Goal: Task Accomplishment & Management: Manage account settings

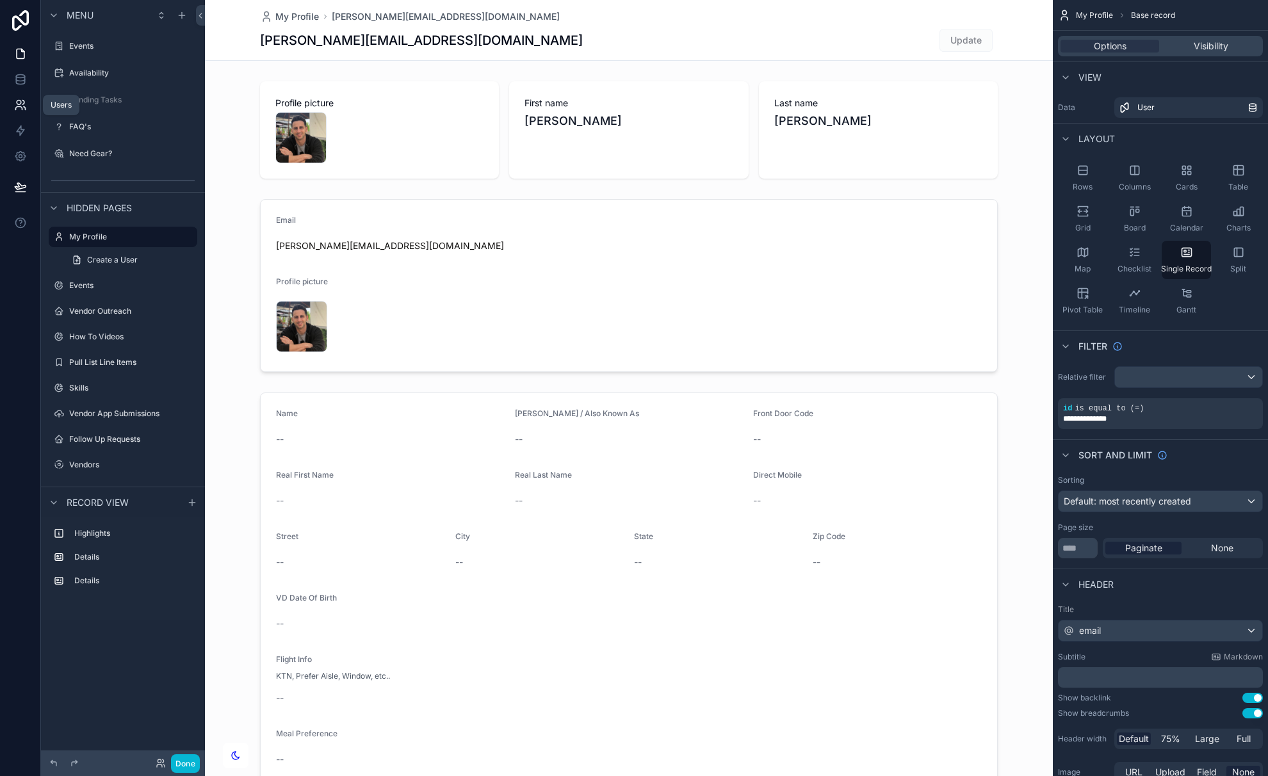
click at [15, 101] on icon at bounding box center [20, 105] width 13 height 13
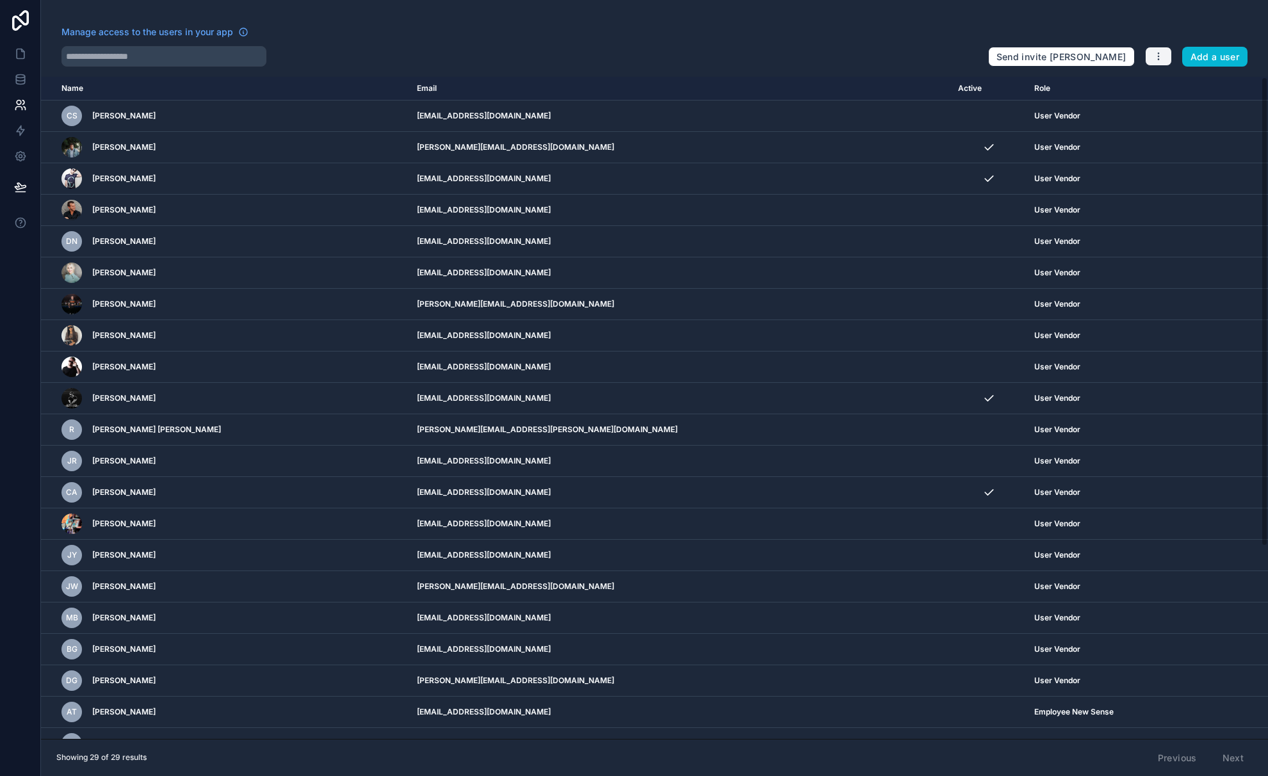
click at [1150, 57] on button "button" at bounding box center [1158, 56] width 27 height 19
click at [1169, 102] on link "Sync your users" at bounding box center [1189, 107] width 90 height 20
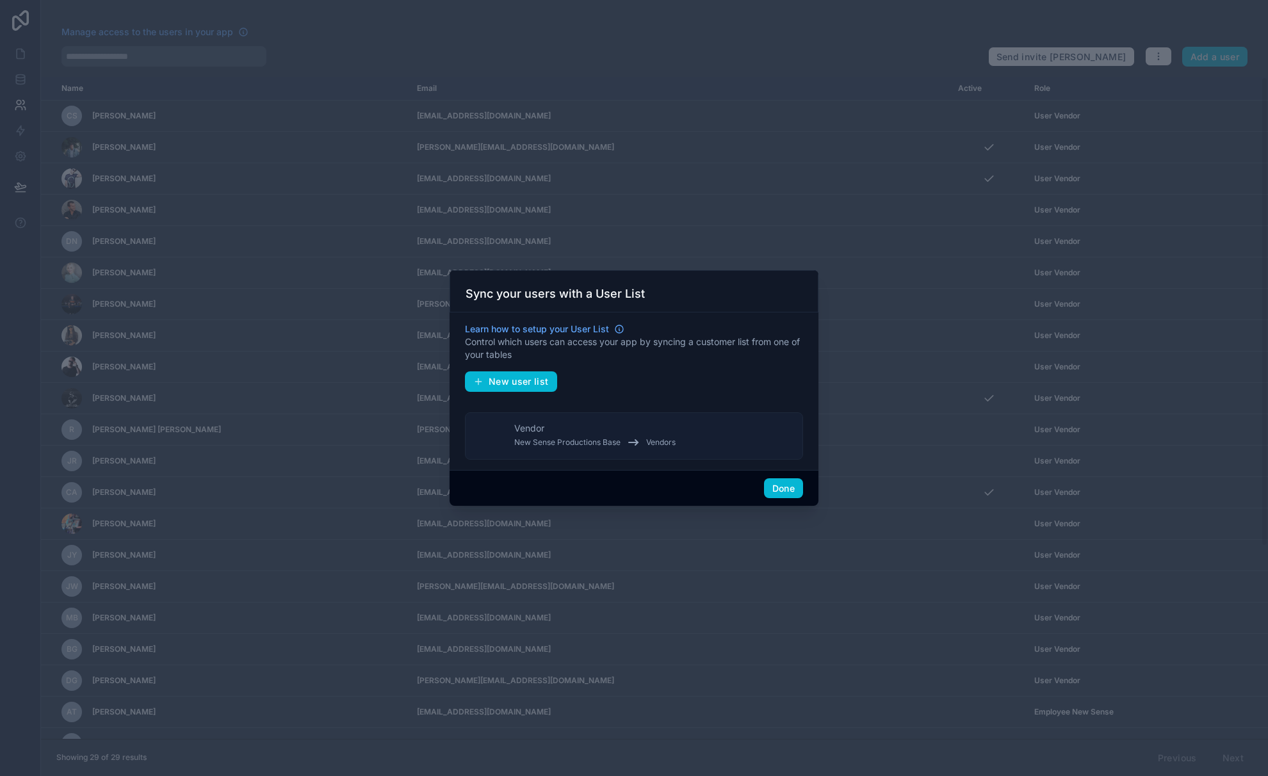
click at [570, 432] on div "Vendor New Sense Productions Base Vendors" at bounding box center [594, 436] width 161 height 28
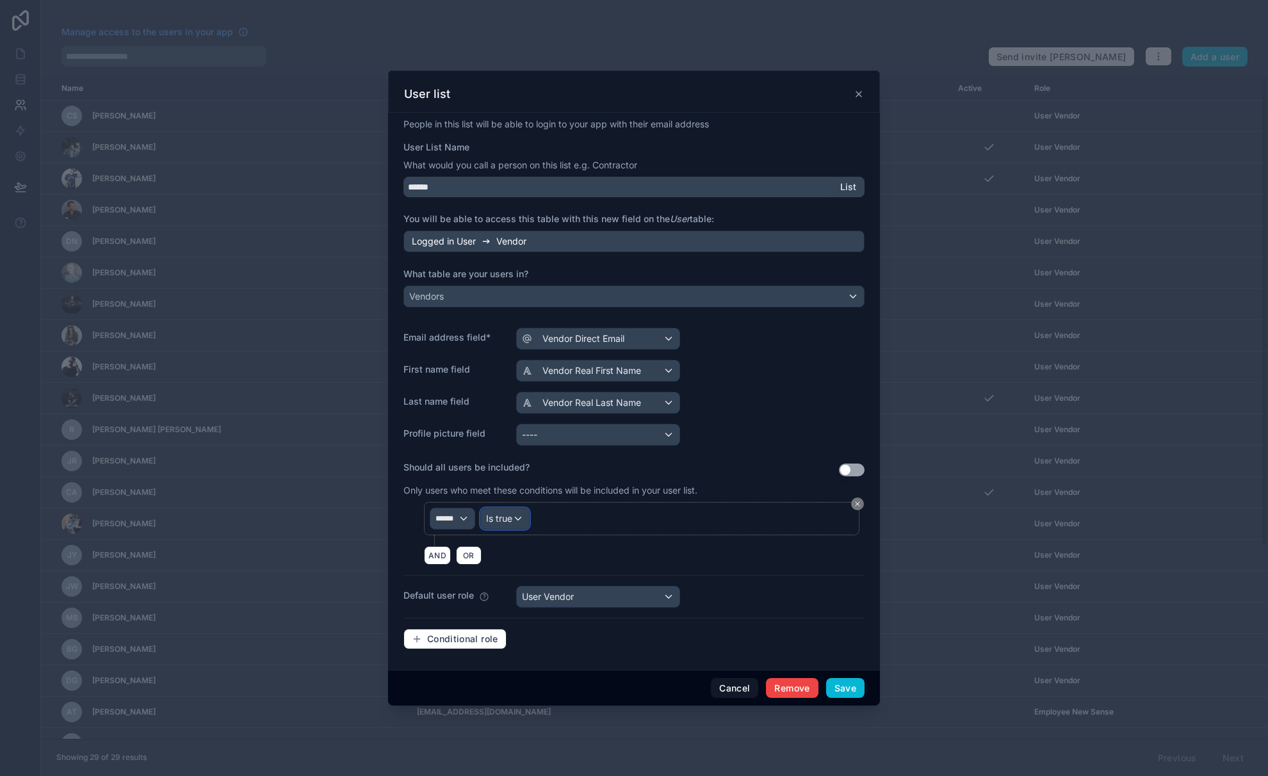
click at [501, 517] on span "Is true" at bounding box center [499, 518] width 26 height 13
click at [748, 443] on div at bounding box center [634, 387] width 492 height 635
click at [513, 514] on div "Is true" at bounding box center [505, 519] width 48 height 20
click at [712, 464] on div at bounding box center [634, 387] width 492 height 635
click at [453, 517] on span "******" at bounding box center [447, 519] width 22 height 10
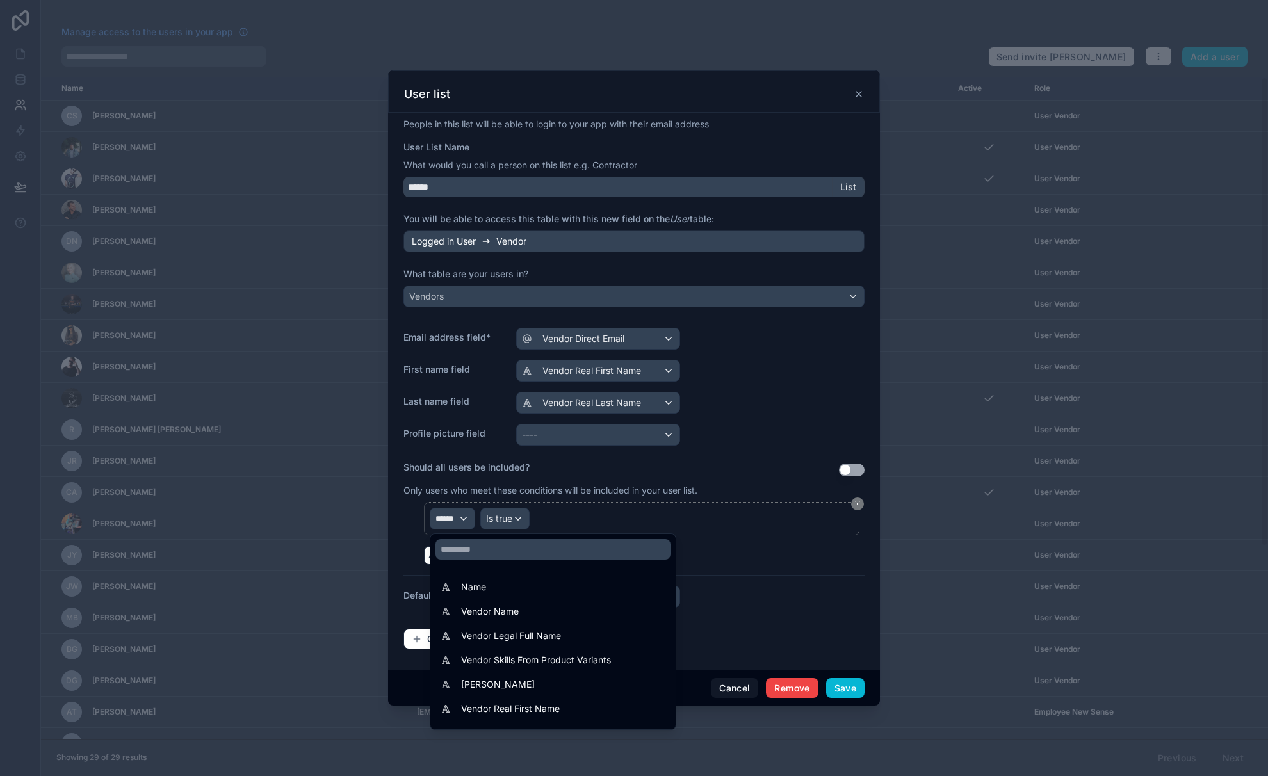
click at [737, 459] on div at bounding box center [634, 387] width 492 height 635
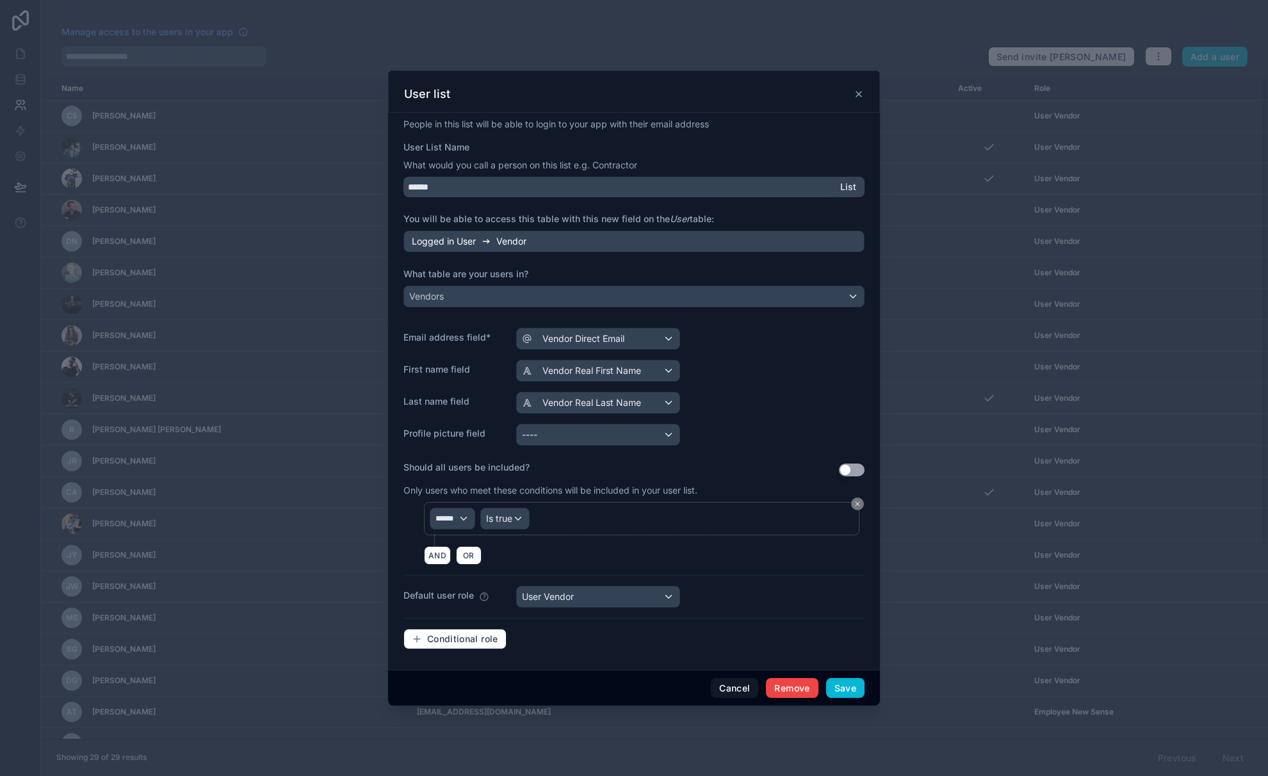
click at [856, 97] on icon at bounding box center [859, 94] width 10 height 10
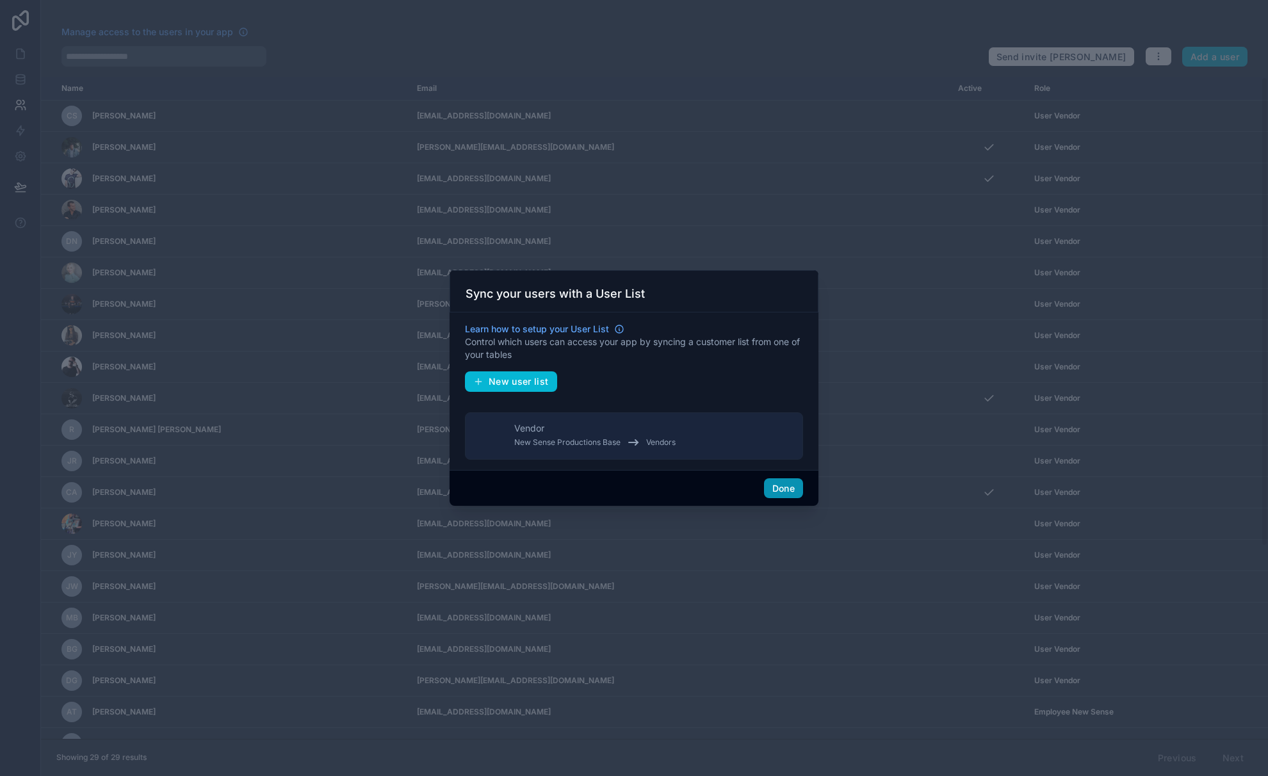
click at [783, 493] on button "Done" at bounding box center [783, 488] width 39 height 20
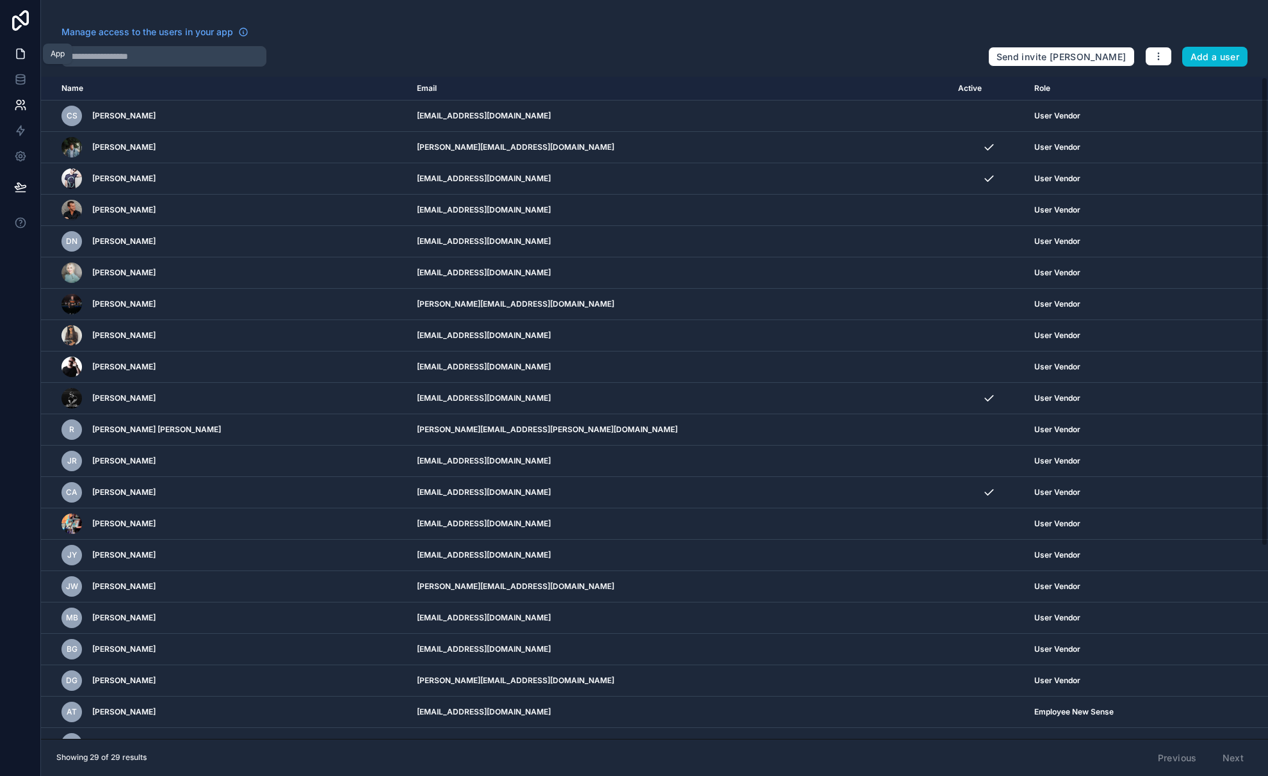
click at [23, 53] on icon at bounding box center [20, 53] width 13 height 13
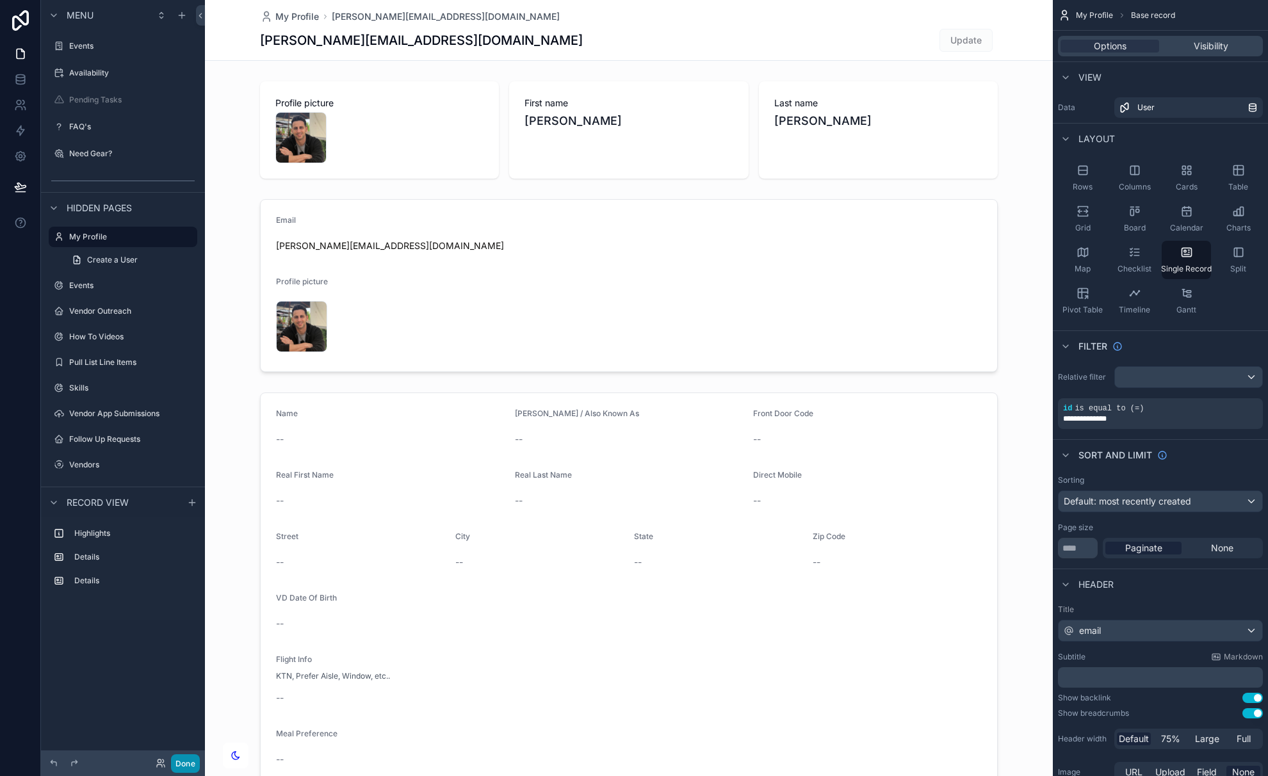
click at [187, 762] on button "Done" at bounding box center [185, 764] width 29 height 19
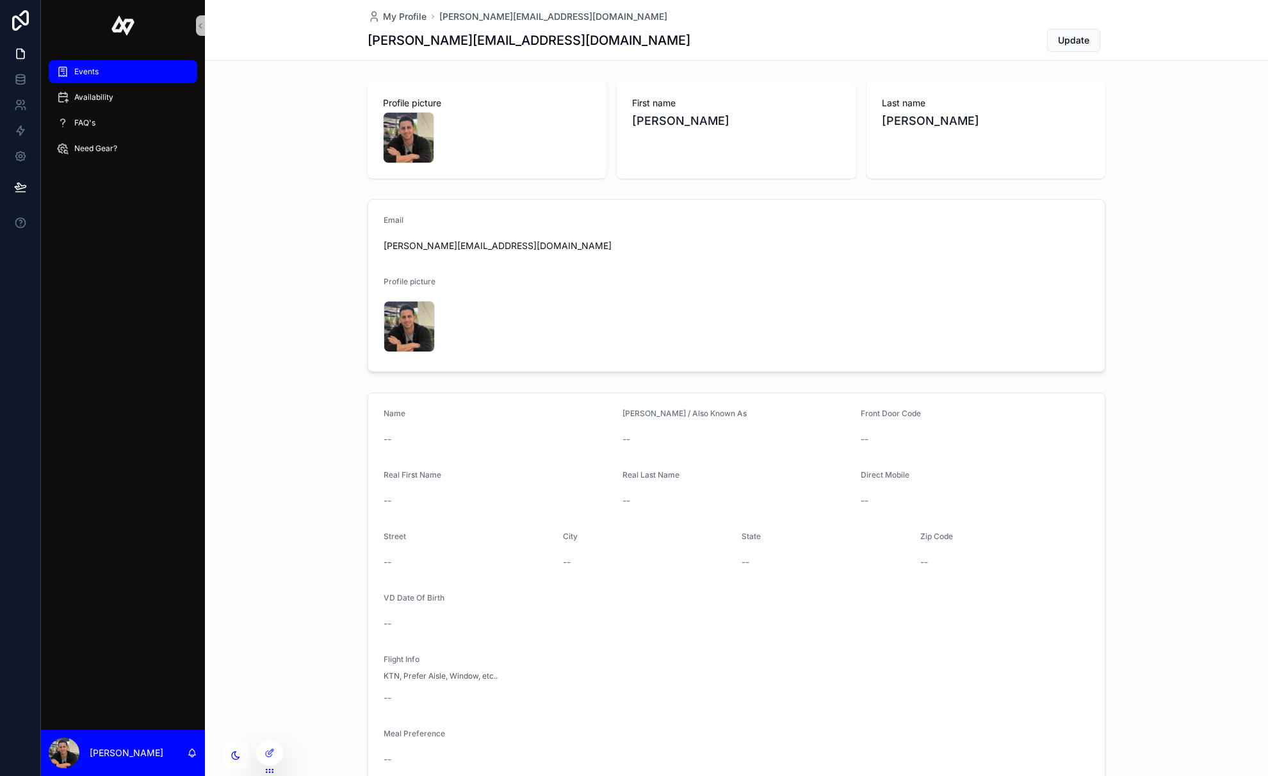
click at [99, 75] on div "Events" at bounding box center [122, 71] width 133 height 20
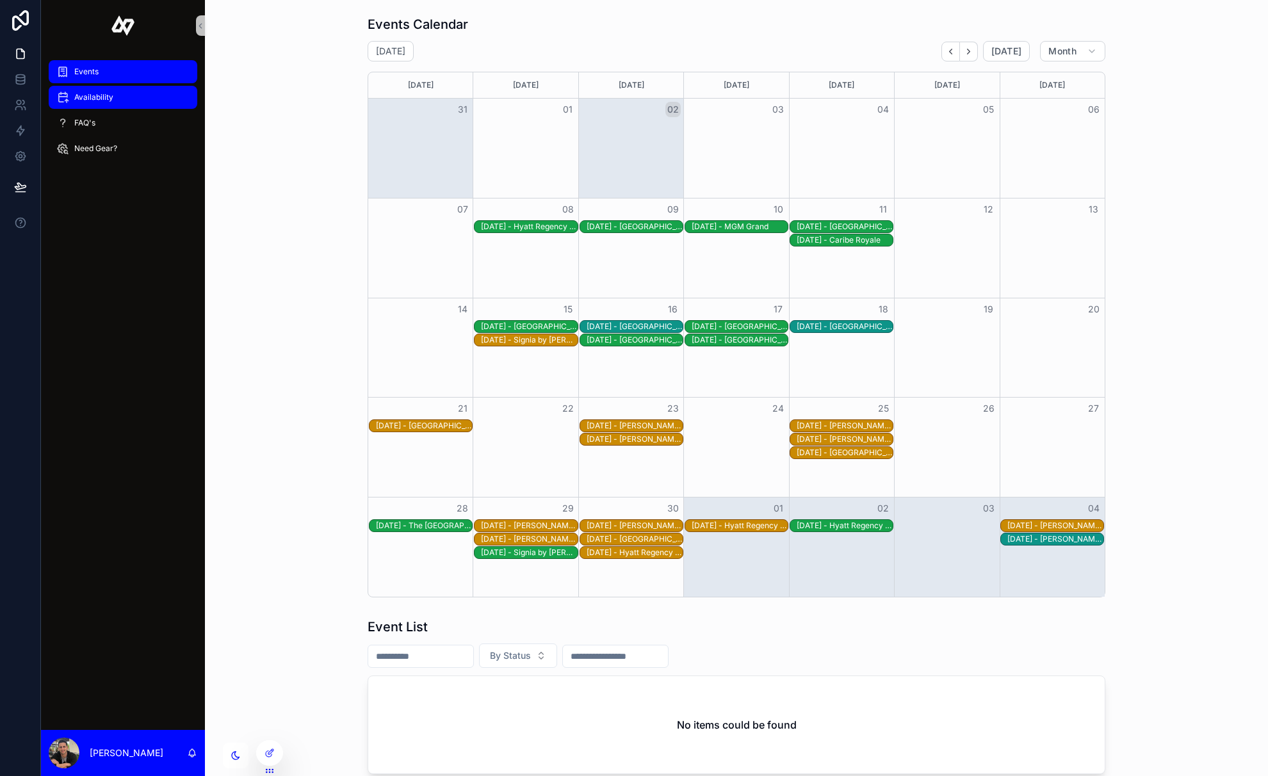
click at [114, 103] on div "Availability" at bounding box center [122, 97] width 133 height 20
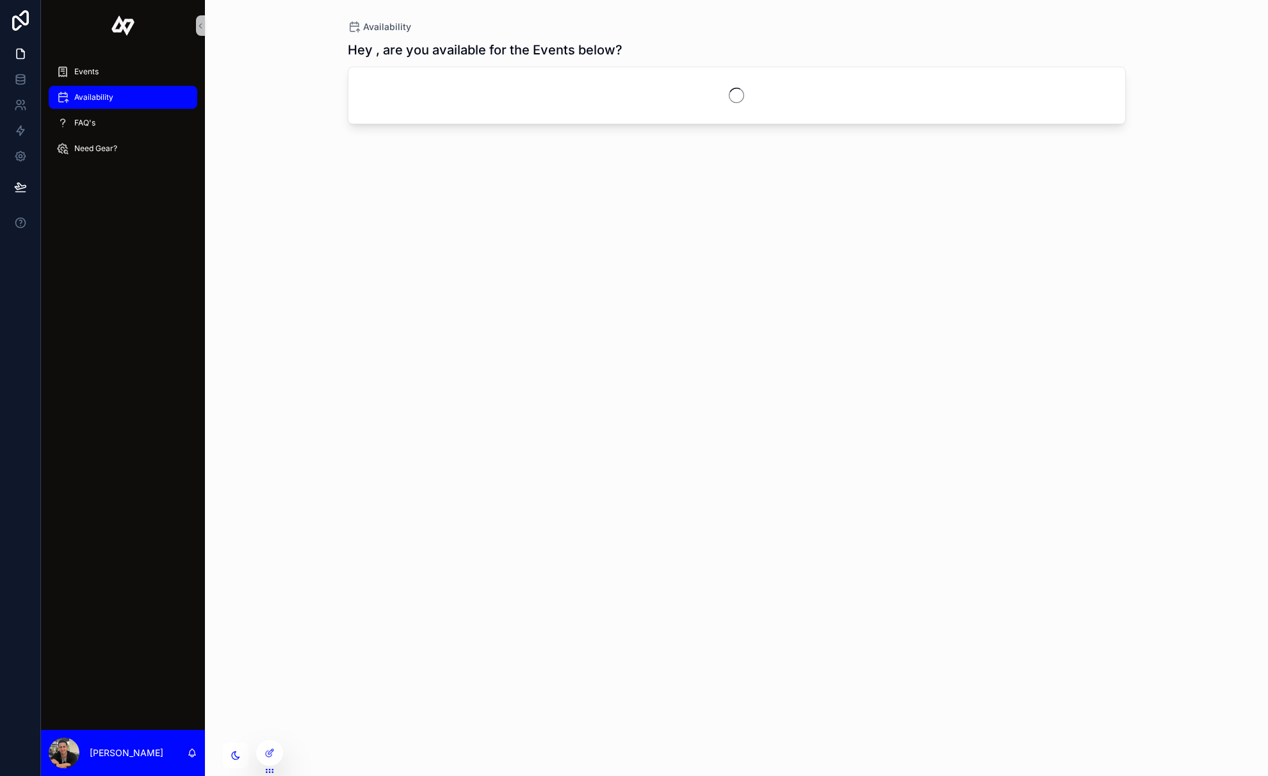
click at [114, 103] on div "Availability" at bounding box center [122, 97] width 133 height 20
click at [19, 61] on link at bounding box center [20, 54] width 40 height 26
click at [24, 151] on icon at bounding box center [20, 156] width 13 height 13
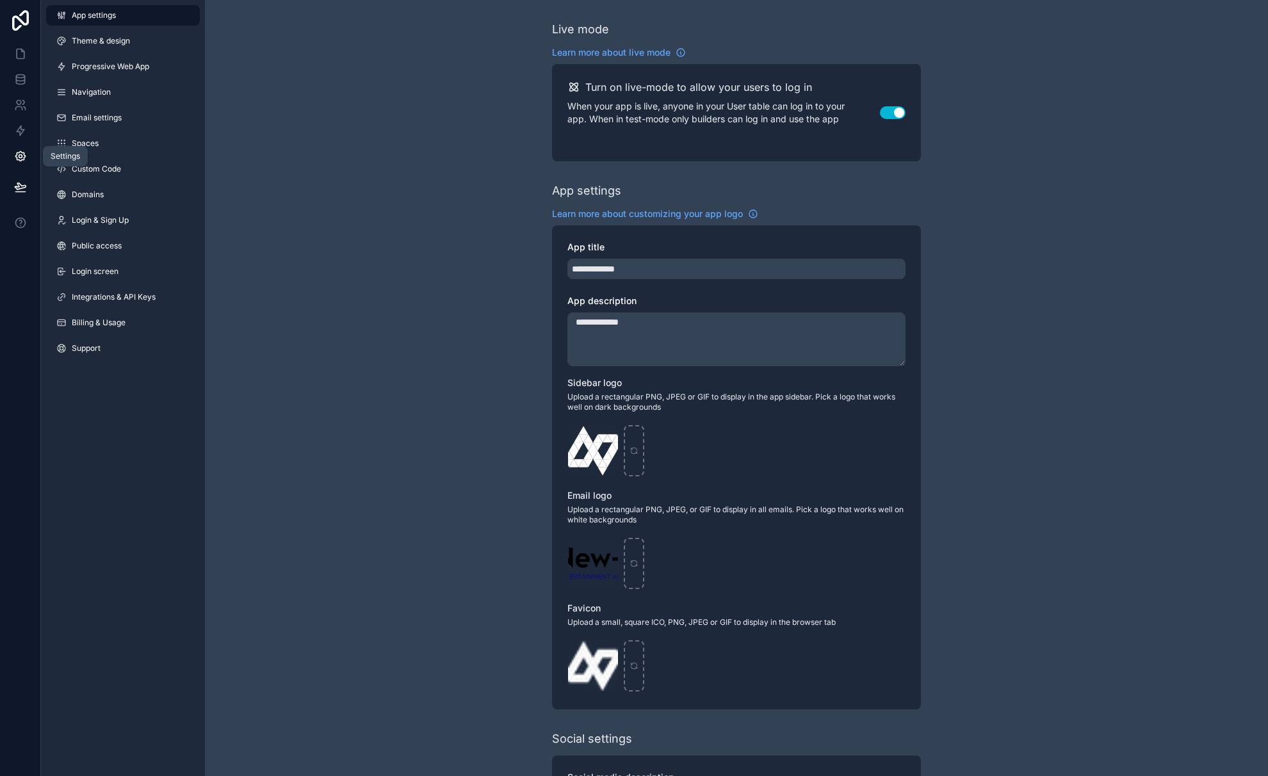
click at [22, 158] on icon at bounding box center [20, 156] width 13 height 13
click at [111, 225] on span "Login & Sign Up" at bounding box center [100, 220] width 57 height 10
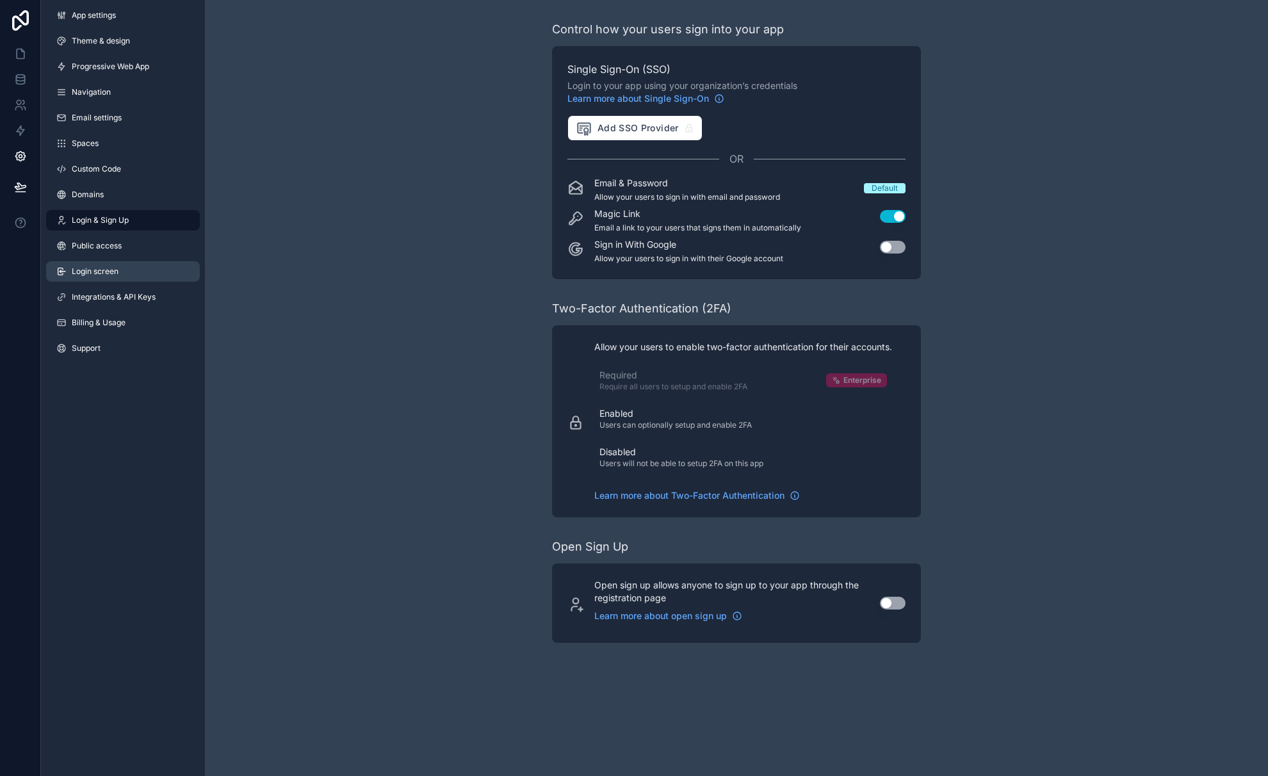
click at [119, 262] on link "Login screen" at bounding box center [123, 271] width 154 height 20
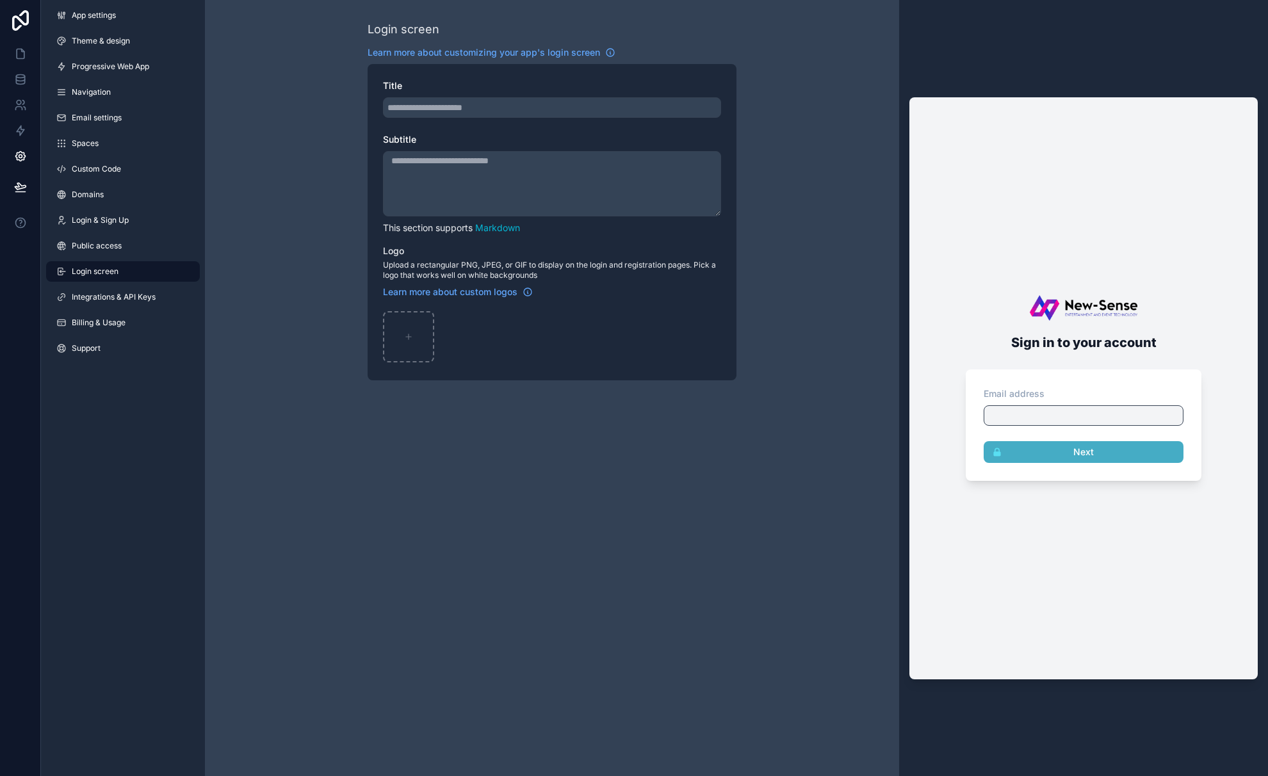
click at [519, 159] on textarea "Subtitle" at bounding box center [552, 183] width 338 height 65
click at [1100, 309] on img at bounding box center [1084, 308] width 108 height 26
click at [407, 332] on icon "scrollable content" at bounding box center [408, 336] width 9 height 9
click at [448, 108] on input "Title" at bounding box center [552, 107] width 338 height 20
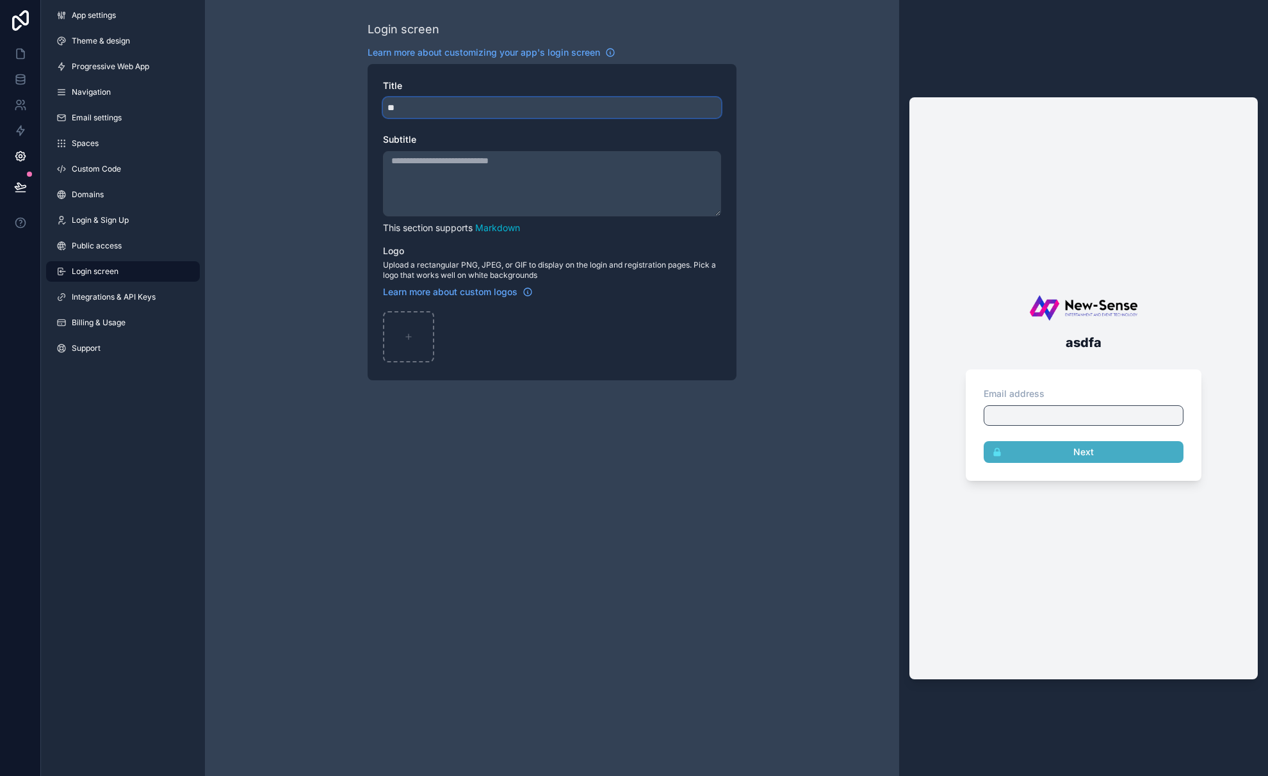
type input "*"
type input "*******"
click at [395, 335] on div "scrollable content" at bounding box center [408, 336] width 51 height 51
type input "**********"
click at [15, 184] on icon at bounding box center [20, 187] width 13 height 13
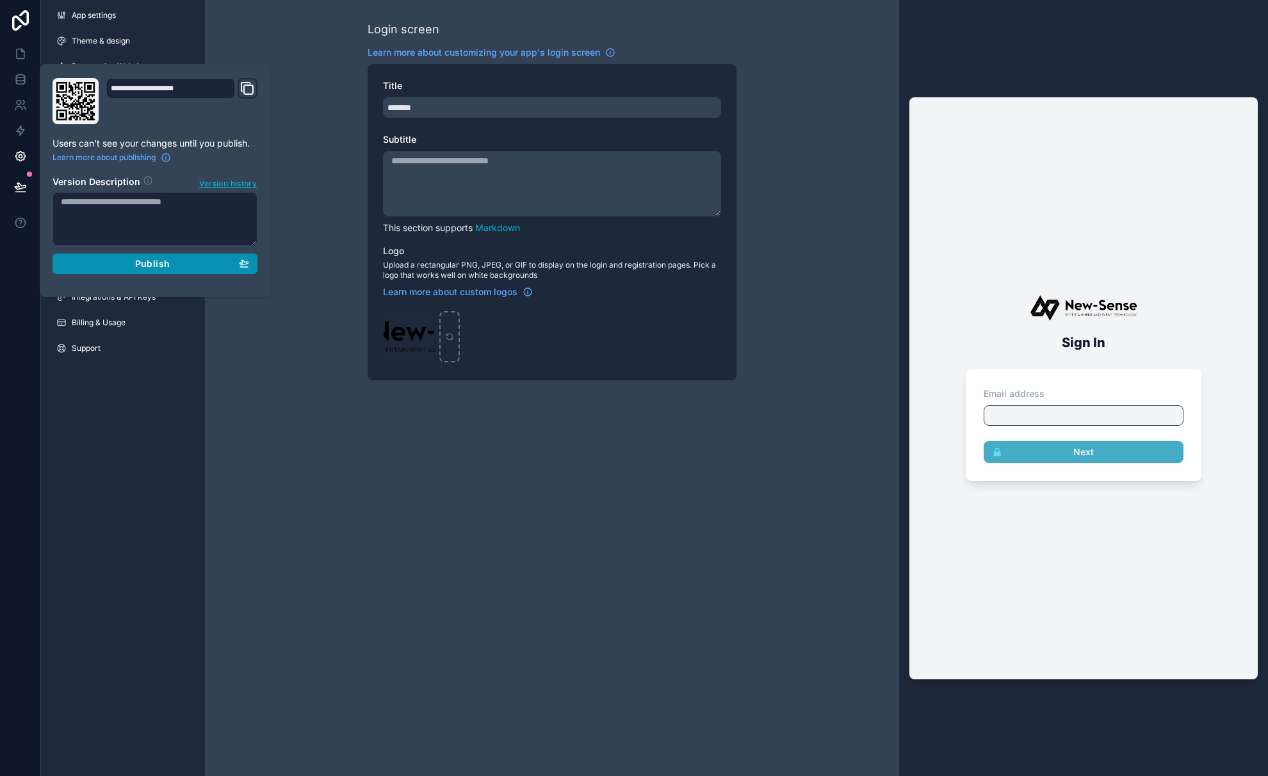
click at [141, 268] on span "Publish" at bounding box center [152, 264] width 35 height 12
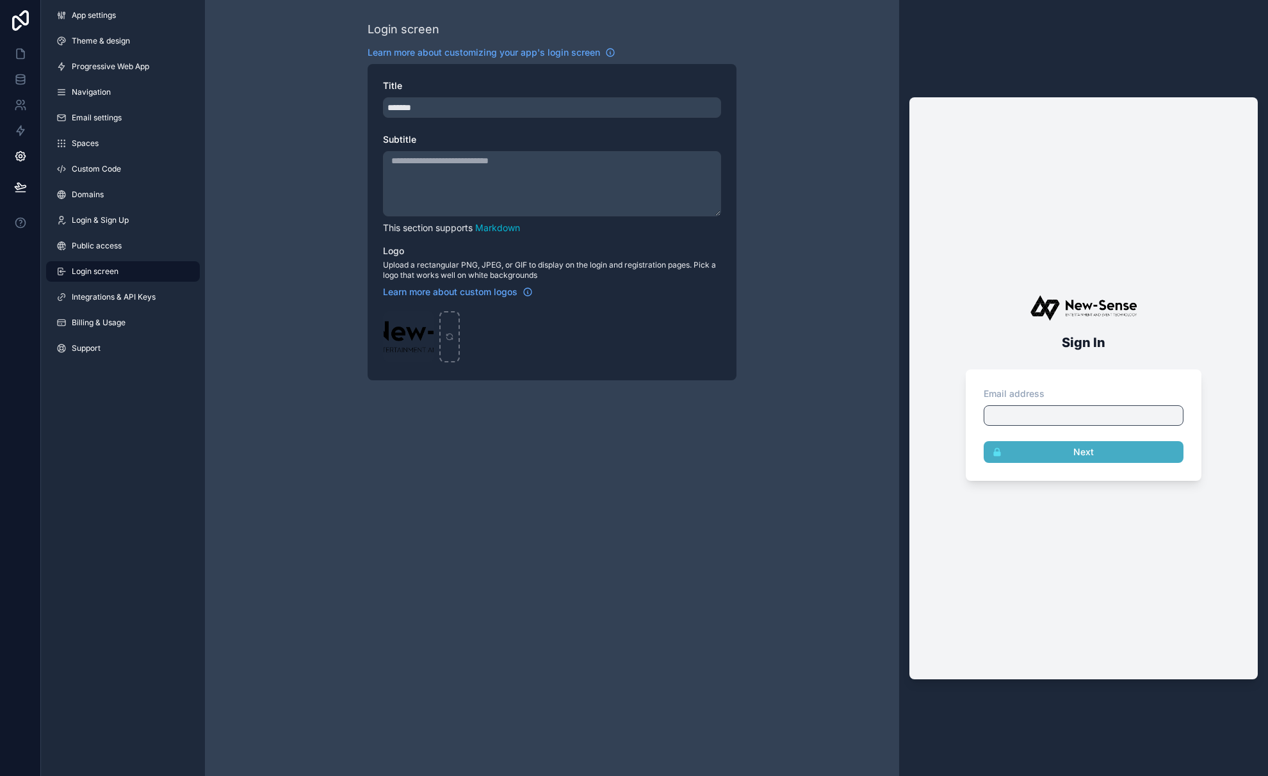
click at [787, 44] on div "Login screen Learn more about customizing your app's login screen Title *******…" at bounding box center [552, 200] width 694 height 401
click at [20, 54] on icon at bounding box center [20, 53] width 13 height 13
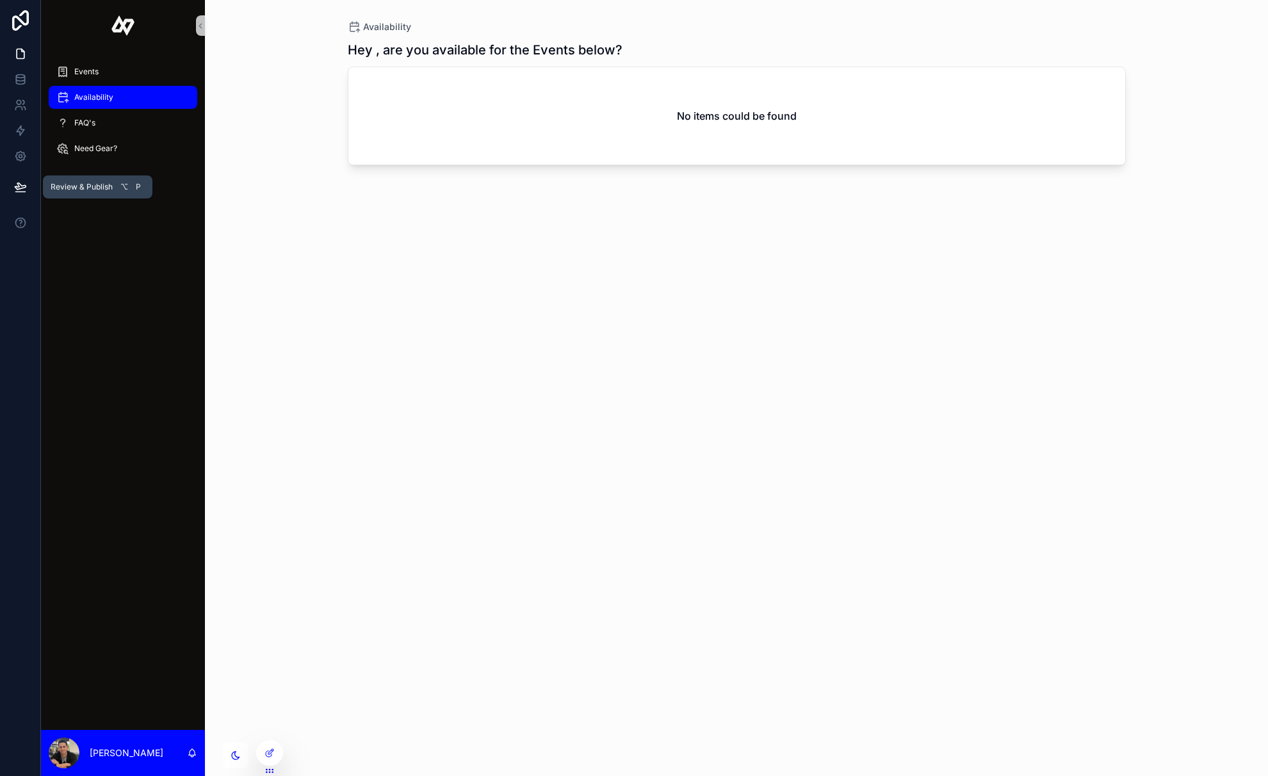
click at [17, 187] on icon at bounding box center [20, 186] width 11 height 6
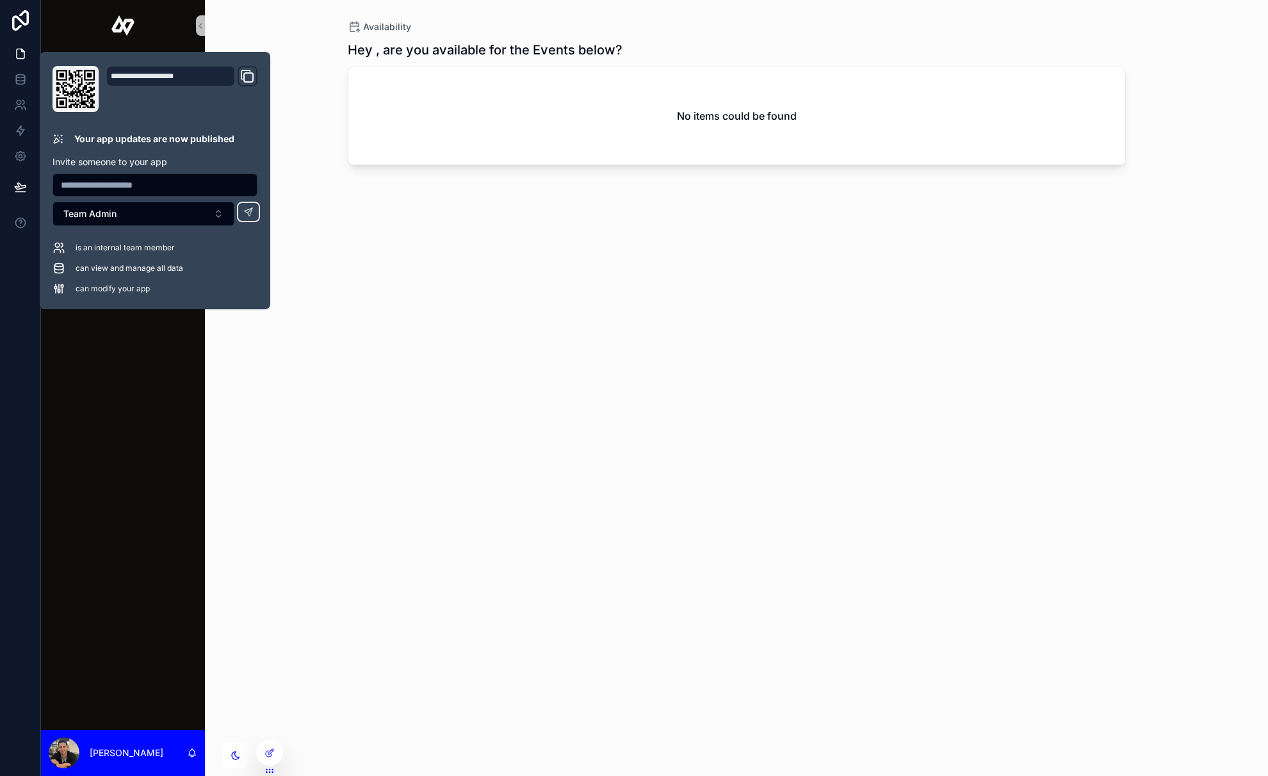
click at [475, 306] on div "Hey , are you available for the Events below? No items could be found" at bounding box center [737, 397] width 778 height 728
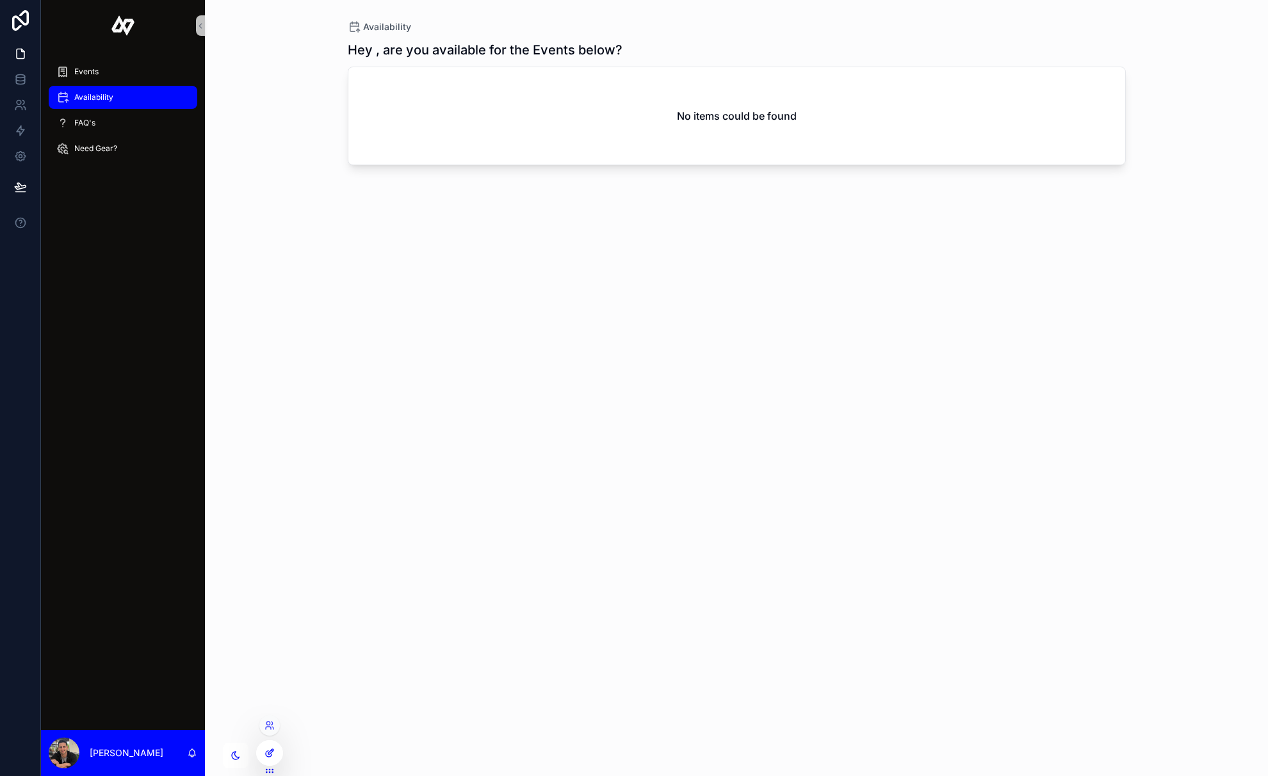
click at [267, 749] on icon at bounding box center [270, 753] width 10 height 10
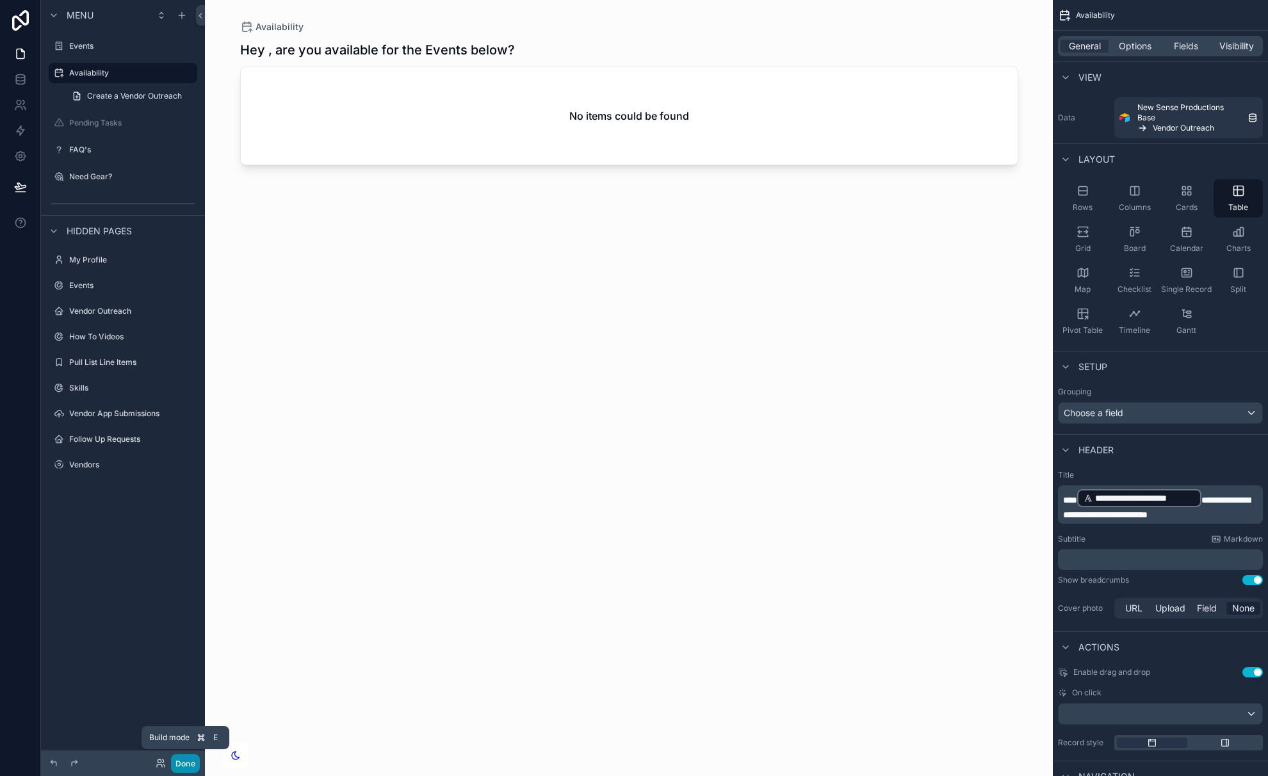
click at [186, 755] on button "Done" at bounding box center [185, 764] width 29 height 19
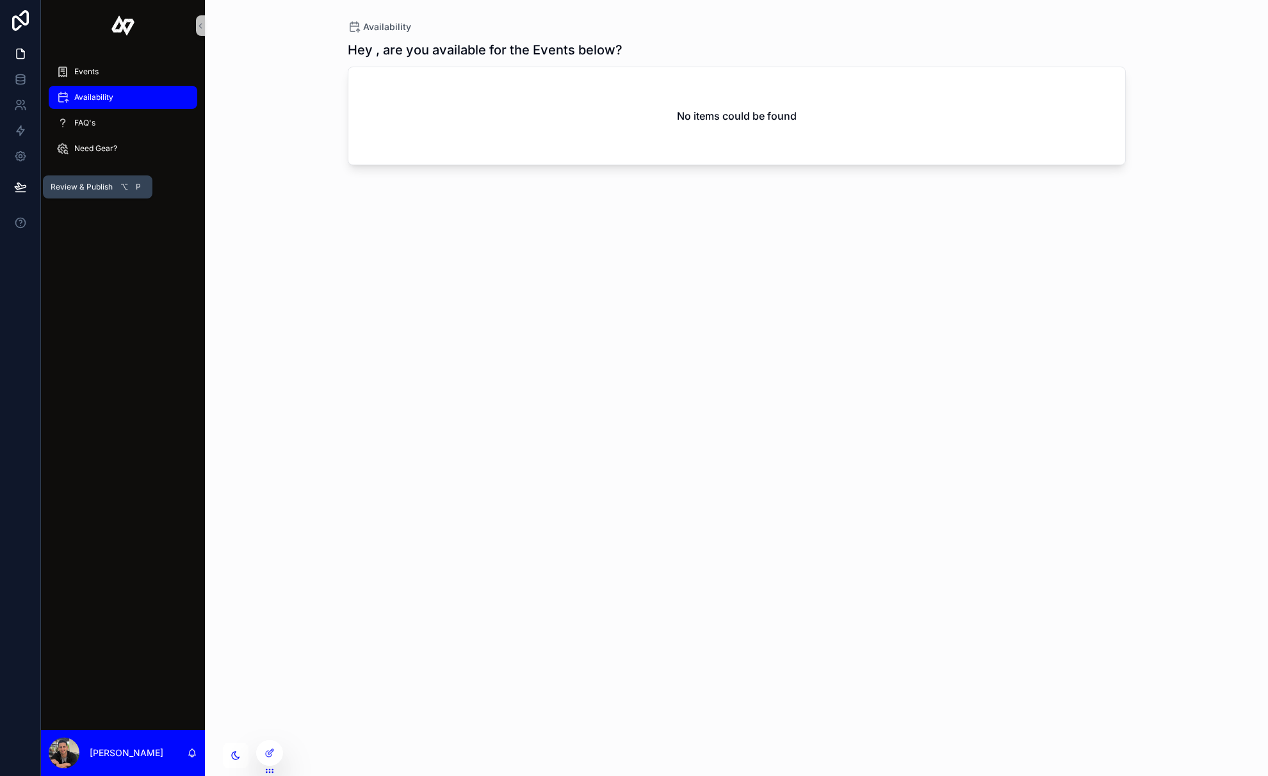
click at [19, 192] on icon at bounding box center [20, 187] width 13 height 13
click at [345, 305] on div "Availability Hey , are you available for the Events below? No items could be fo…" at bounding box center [736, 380] width 819 height 761
click at [17, 13] on icon at bounding box center [21, 20] width 26 height 20
click at [379, 211] on div "Hey , are you available for the Events below? No items could be found" at bounding box center [737, 397] width 778 height 728
